Goal: Communication & Community: Answer question/provide support

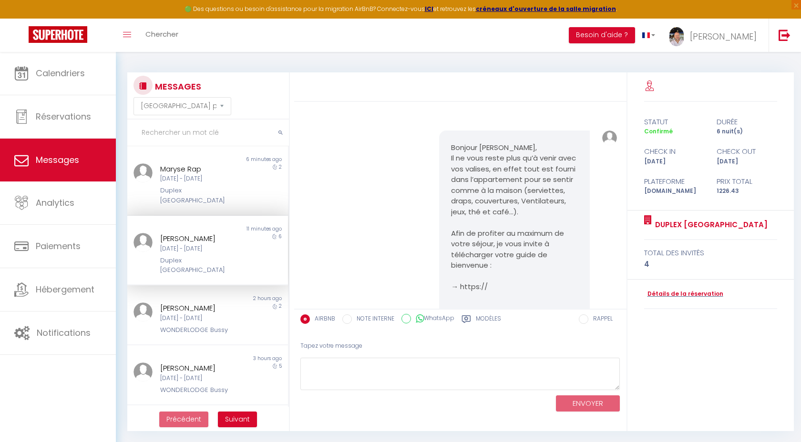
select select "message"
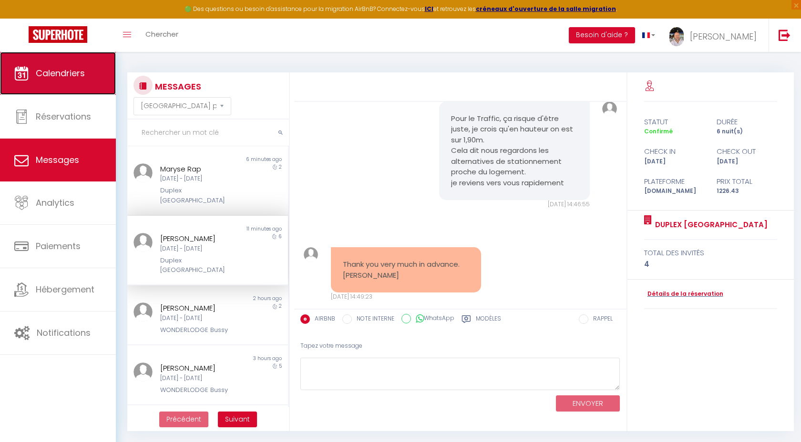
click at [59, 73] on span "Calendriers" at bounding box center [60, 73] width 49 height 12
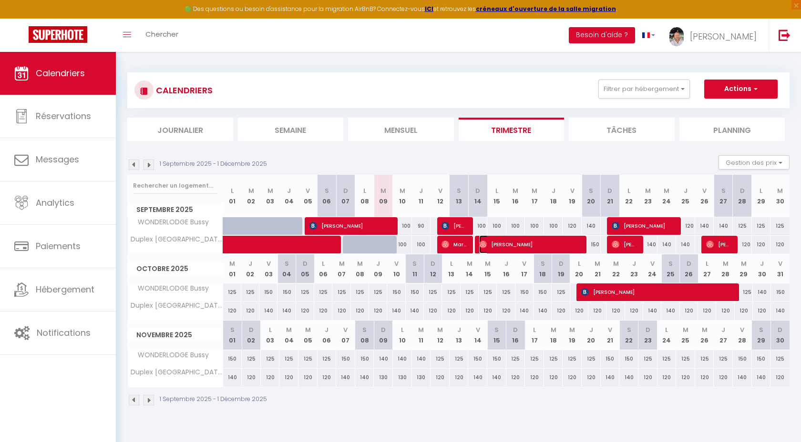
click at [507, 246] on span "[PERSON_NAME]" at bounding box center [530, 244] width 102 height 18
select select "OK"
select select "0"
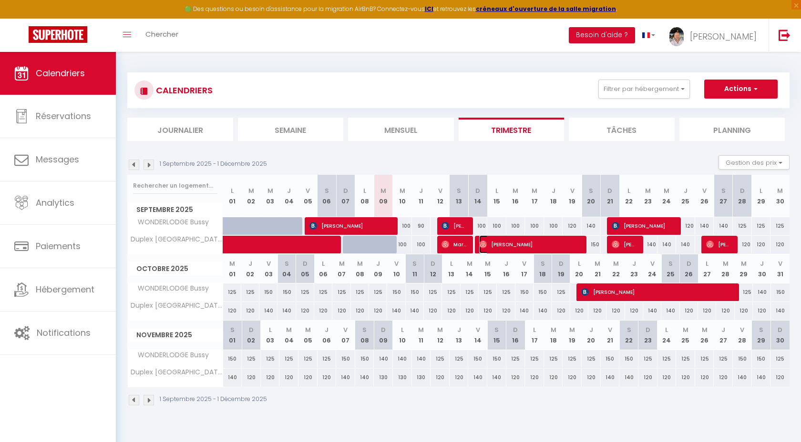
select select "1"
select select
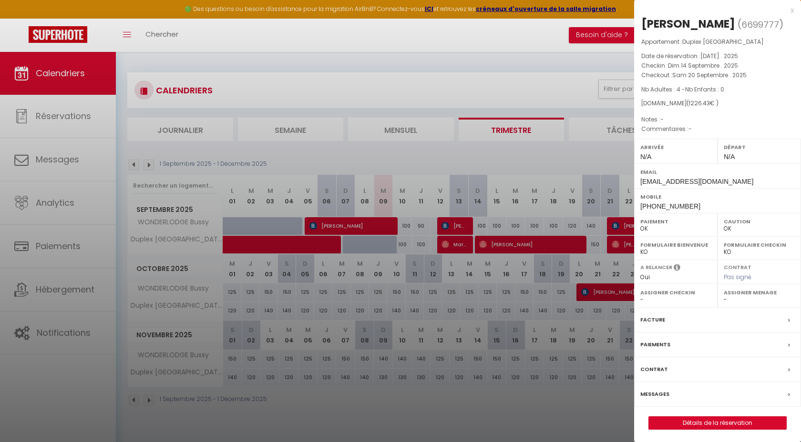
click at [655, 395] on label "Messages" at bounding box center [654, 394] width 29 height 10
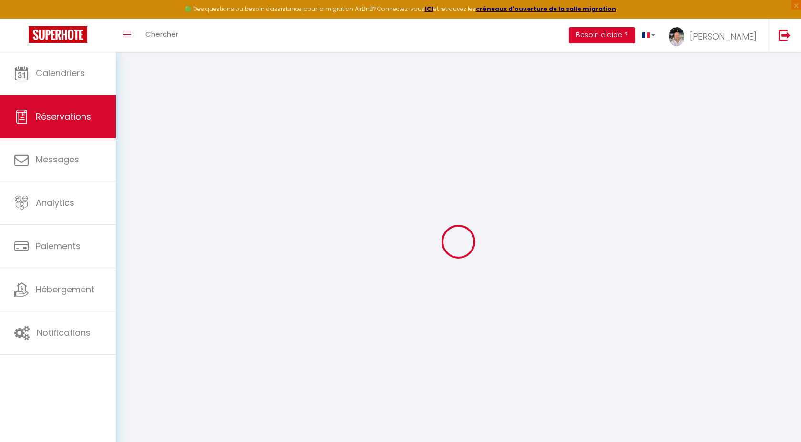
select select
checkbox input "false"
select index
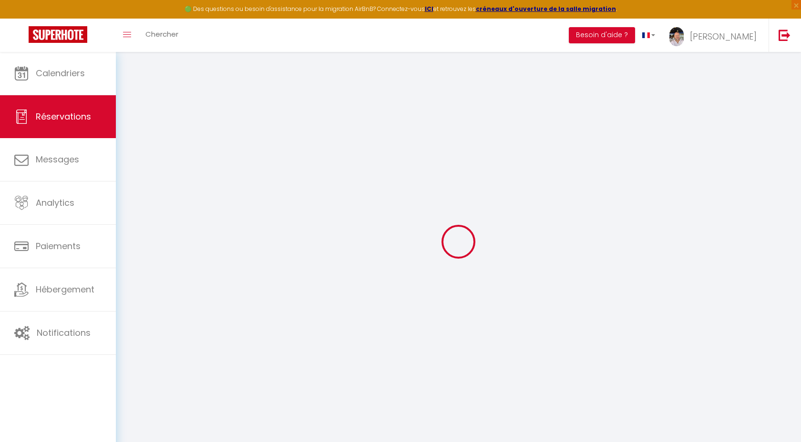
select select
checkbox input "false"
select index
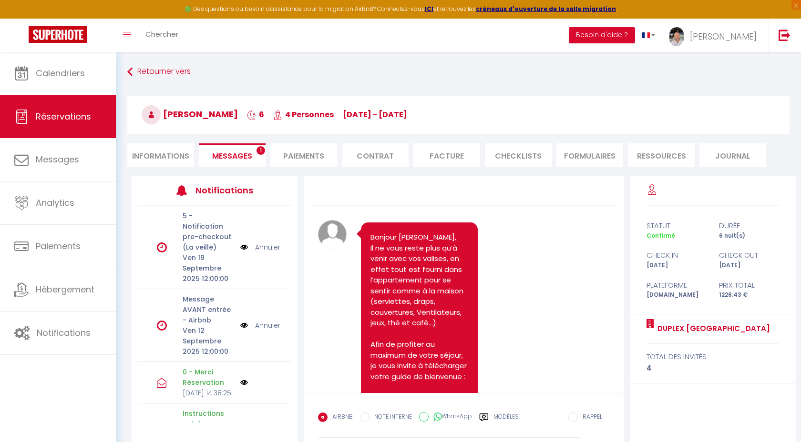
scroll to position [1231, 0]
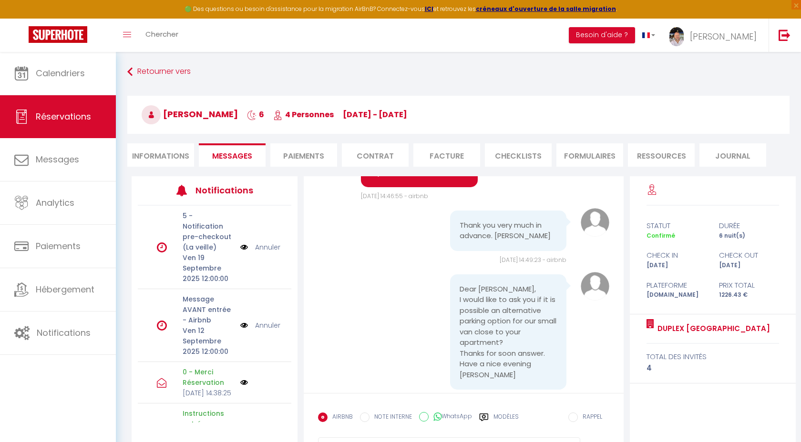
click at [463, 424] on div "WhatsApp" at bounding box center [445, 420] width 53 height 16
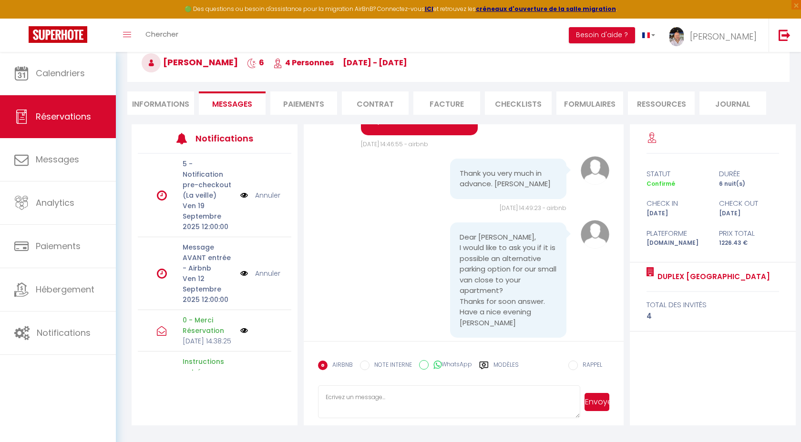
click at [442, 397] on textarea at bounding box center [449, 402] width 262 height 33
click at [550, 396] on textarea "Bonsoir, après recherche, tous les parkings privés aux alentours sont d'une hau…" at bounding box center [449, 402] width 262 height 33
click at [455, 408] on textarea "Bonsoir, après recherche, tous les parkings privés aux alentours sont d'une hau…" at bounding box center [449, 402] width 262 height 33
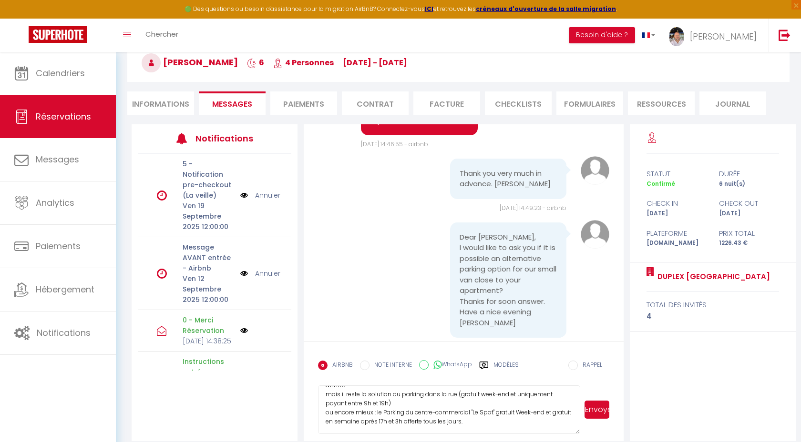
scroll to position [27, 0]
drag, startPoint x: 577, startPoint y: 415, endPoint x: 586, endPoint y: 442, distance: 28.2
click at [586, 434] on div "Bonsoir, après recherche, tous les parkings privés aux alentours sont d'une hau…" at bounding box center [463, 410] width 291 height 49
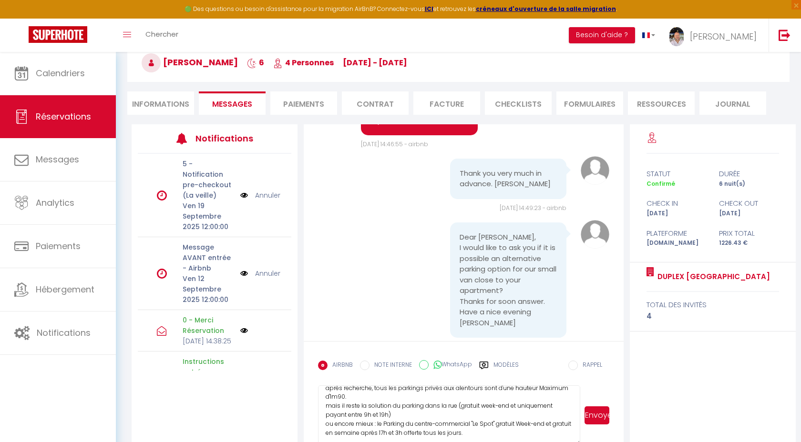
scroll to position [73, 0]
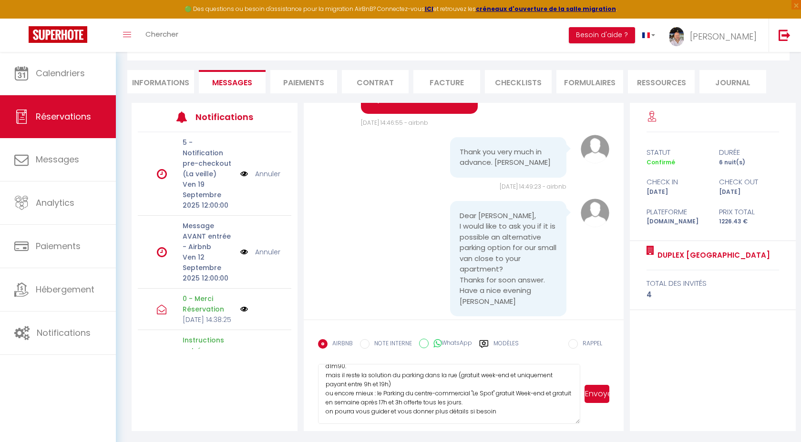
type textarea "Bonsoir, après recherche, tous les parkings privés aux alentours sont d'une hau…"
click at [594, 395] on button "Envoyer" at bounding box center [596, 394] width 25 height 18
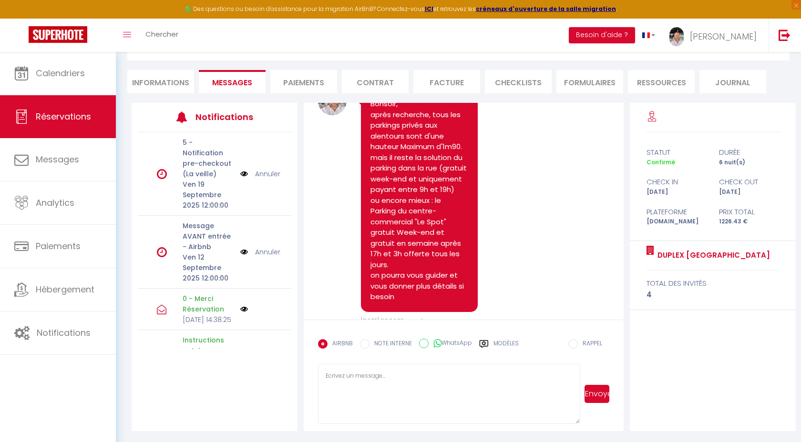
scroll to position [1488, 0]
